Goal: Navigation & Orientation: Go to known website

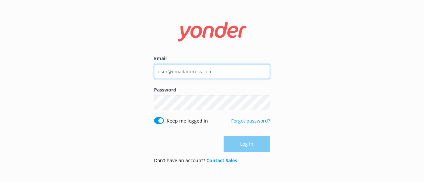
click at [185, 66] on input "Email" at bounding box center [212, 71] width 116 height 15
type input "[EMAIL_ADDRESS][PERSON_NAME][DOMAIN_NAME]"
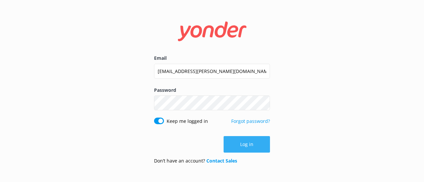
click at [236, 144] on button "Log in" at bounding box center [246, 144] width 46 height 17
